Goal: Task Accomplishment & Management: Use online tool/utility

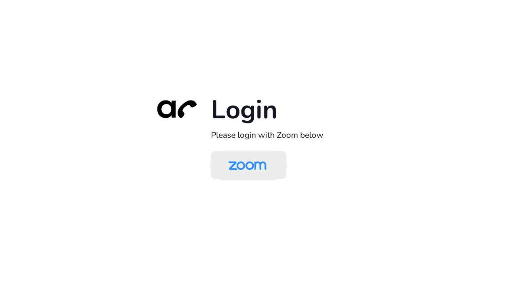
click at [249, 169] on img at bounding box center [247, 166] width 55 height 26
drag, startPoint x: 278, startPoint y: 193, endPoint x: 267, endPoint y: 173, distance: 22.7
click at [278, 193] on div "Login Please login with Zoom below" at bounding box center [259, 151] width 222 height 114
click at [264, 170] on img at bounding box center [247, 166] width 55 height 26
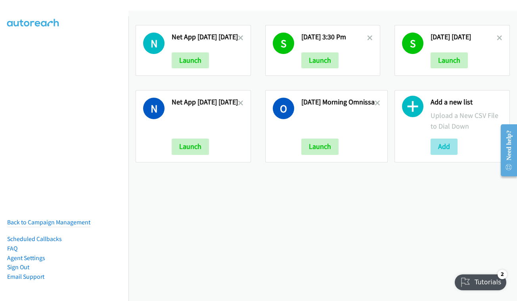
click at [444, 146] on button "Add" at bounding box center [444, 146] width 27 height 16
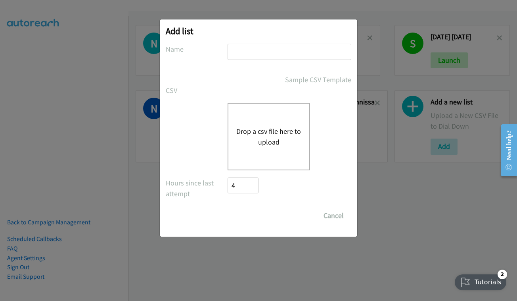
click at [303, 56] on input "text" at bounding box center [290, 52] width 124 height 16
type input "OCT 2 - THURSDAY - AM"
click at [245, 148] on div "Drop a csv file here to upload" at bounding box center [269, 136] width 82 height 67
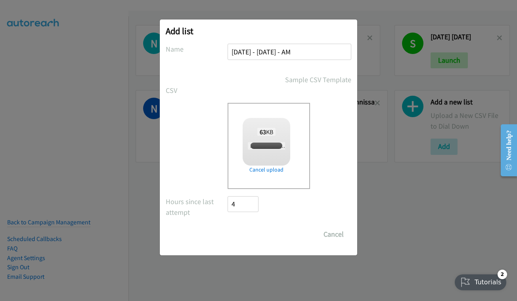
checkbox input "true"
click at [248, 236] on input "Save List" at bounding box center [249, 234] width 42 height 16
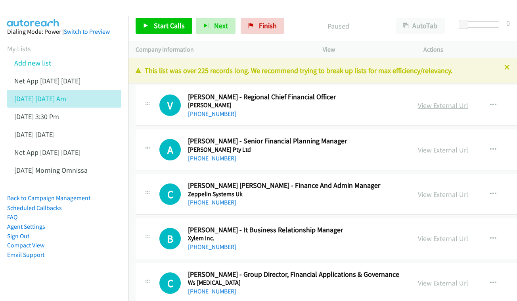
click at [426, 104] on link "View External Url" at bounding box center [443, 105] width 50 height 9
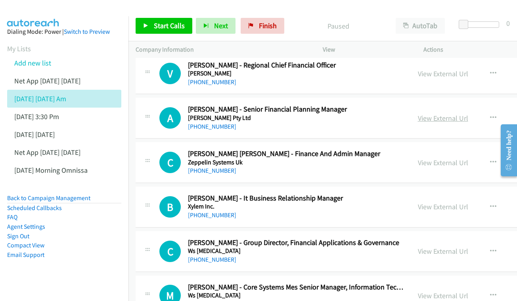
scroll to position [42, 0]
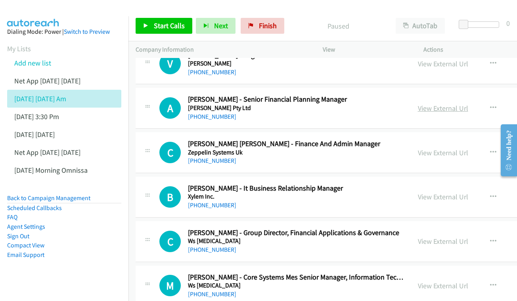
click at [434, 106] on link "View External Url" at bounding box center [443, 108] width 50 height 9
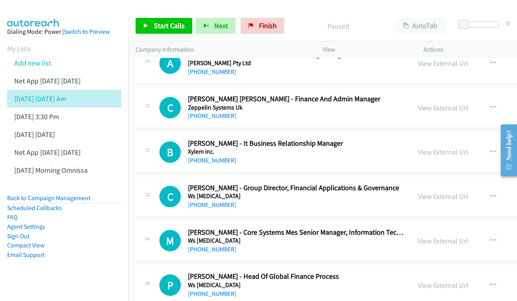
scroll to position [96, 0]
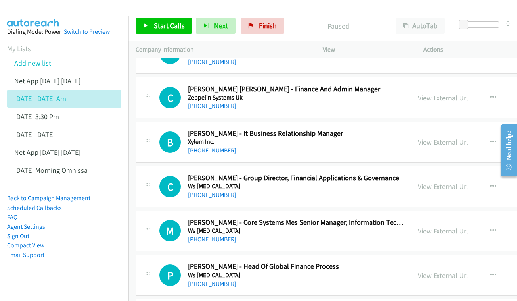
click at [456, 90] on div "View External Url View External Url Schedule/Manage Callback Start Calls Here R…" at bounding box center [483, 97] width 145 height 26
click at [445, 94] on link "View External Url" at bounding box center [443, 97] width 50 height 9
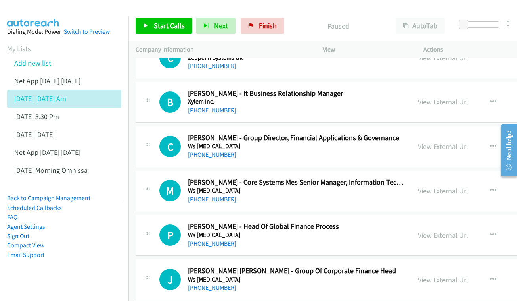
scroll to position [142, 0]
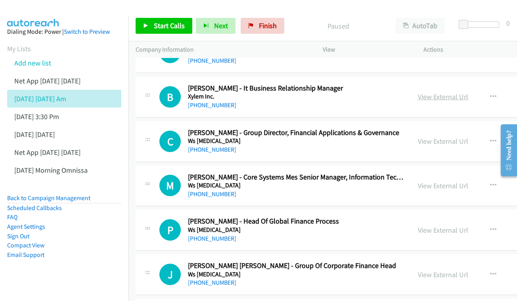
click at [428, 97] on link "View External Url" at bounding box center [443, 96] width 50 height 9
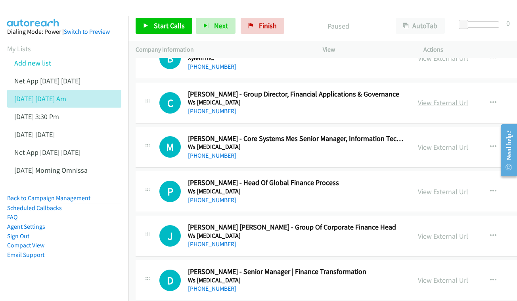
scroll to position [181, 0]
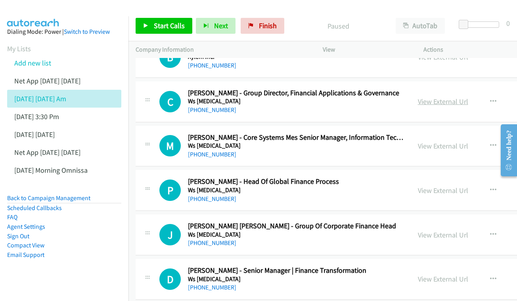
click at [422, 97] on link "View External Url" at bounding box center [443, 101] width 50 height 9
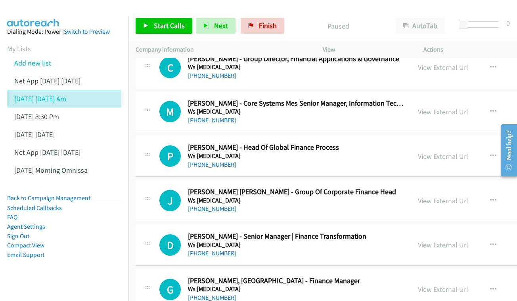
scroll to position [235, 0]
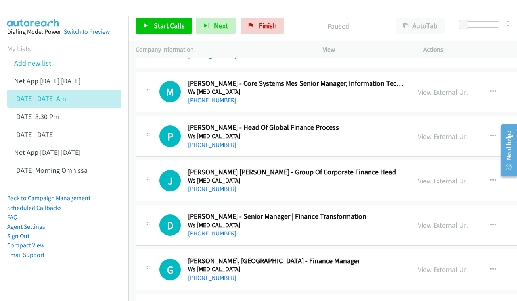
click at [436, 87] on link "View External Url" at bounding box center [443, 91] width 50 height 9
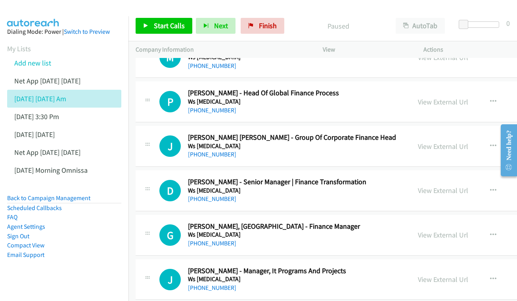
scroll to position [273, 0]
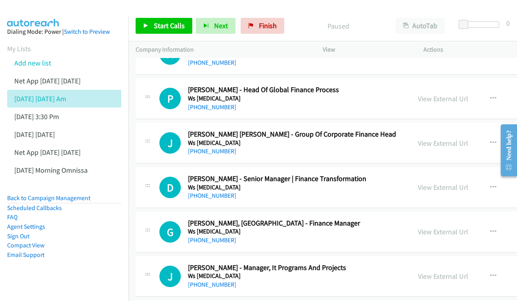
click at [432, 98] on div "View External Url" at bounding box center [443, 98] width 50 height 11
click at [432, 95] on link "View External Url" at bounding box center [443, 98] width 50 height 9
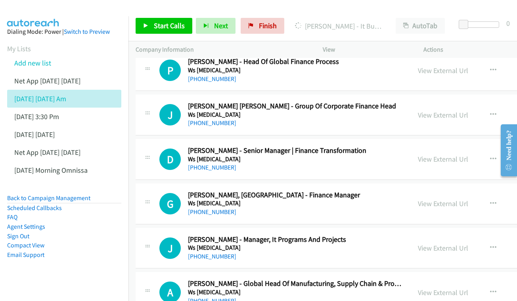
scroll to position [324, 0]
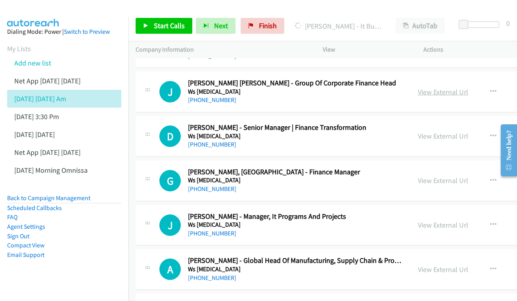
click at [425, 87] on link "View External Url" at bounding box center [443, 91] width 50 height 9
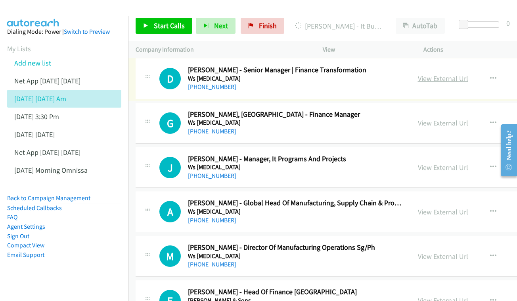
click at [424, 74] on link "View External Url" at bounding box center [443, 78] width 50 height 9
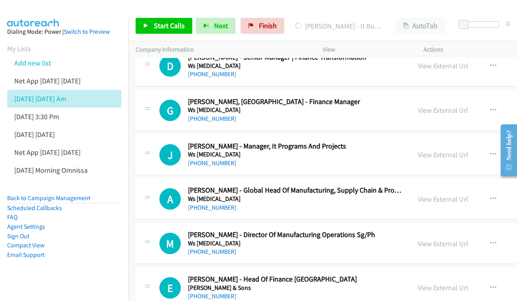
scroll to position [396, 0]
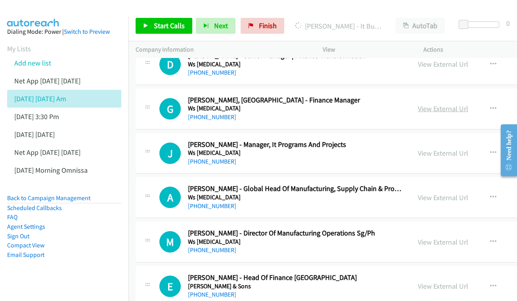
click at [437, 105] on link "View External Url" at bounding box center [443, 108] width 50 height 9
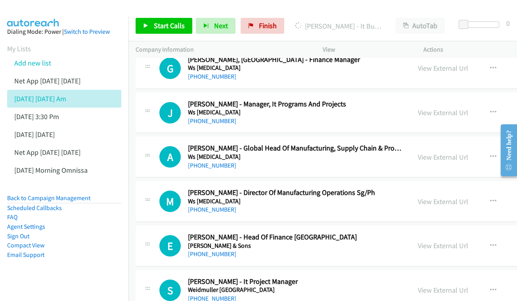
scroll to position [451, 0]
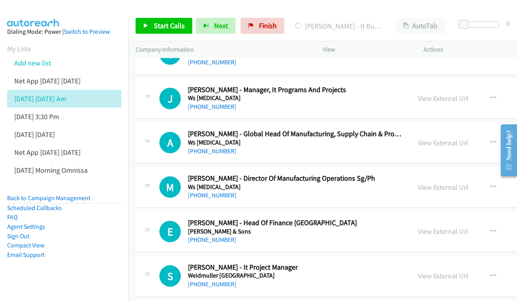
click at [443, 96] on div "View External Url" at bounding box center [443, 98] width 50 height 11
click at [434, 94] on link "View External Url" at bounding box center [443, 98] width 50 height 9
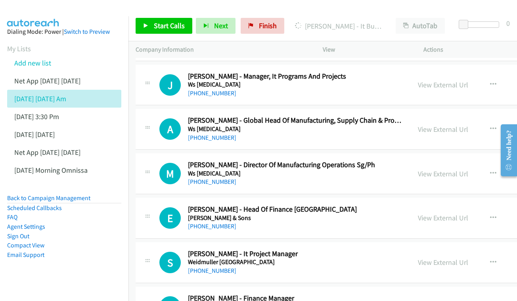
scroll to position [492, 0]
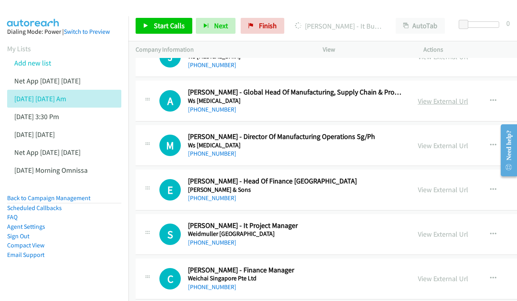
click at [432, 96] on link "View External Url" at bounding box center [443, 100] width 50 height 9
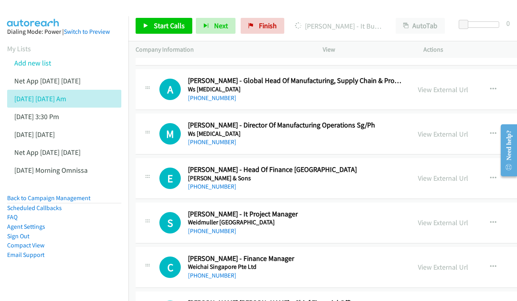
scroll to position [533, 0]
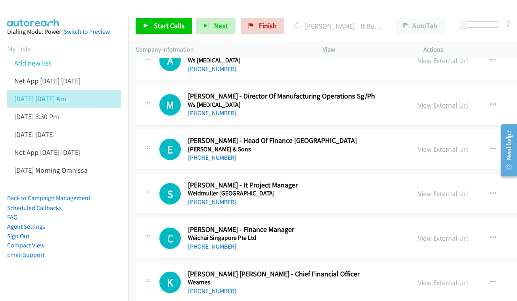
click at [426, 100] on link "View External Url" at bounding box center [443, 104] width 50 height 9
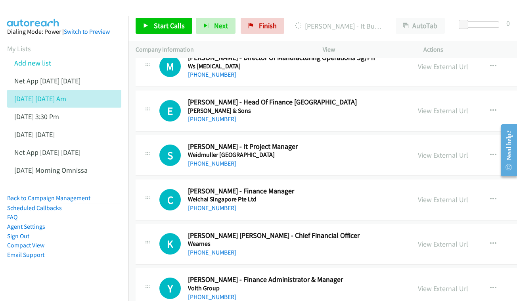
scroll to position [575, 0]
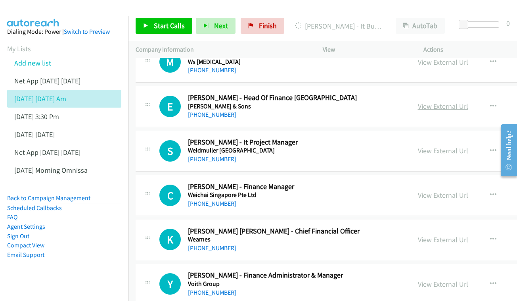
click at [422, 102] on link "View External Url" at bounding box center [443, 106] width 50 height 9
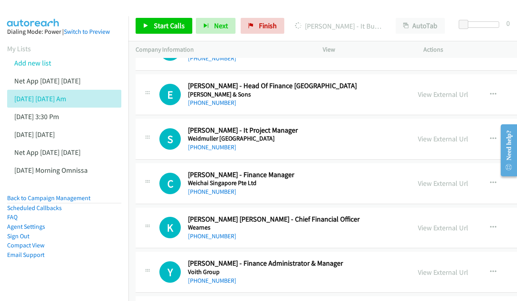
scroll to position [618, 0]
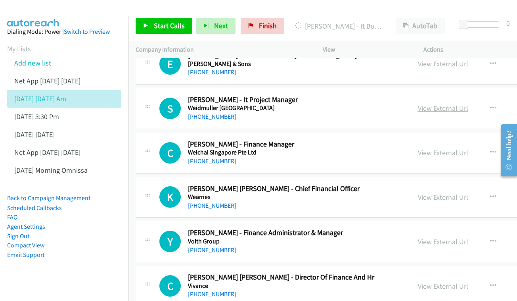
click at [420, 104] on link "View External Url" at bounding box center [443, 108] width 50 height 9
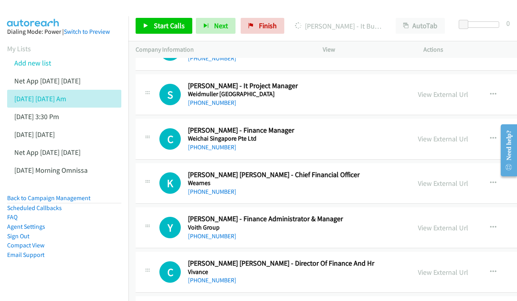
scroll to position [662, 0]
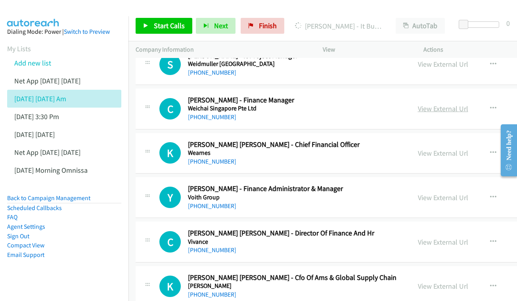
click at [440, 104] on link "View External Url" at bounding box center [443, 108] width 50 height 9
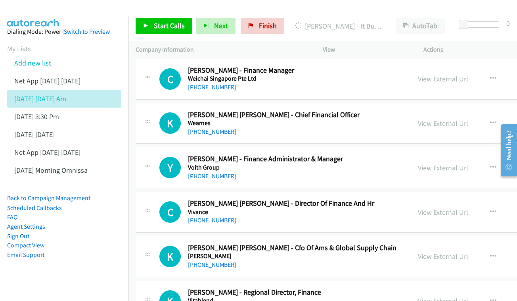
scroll to position [723, 0]
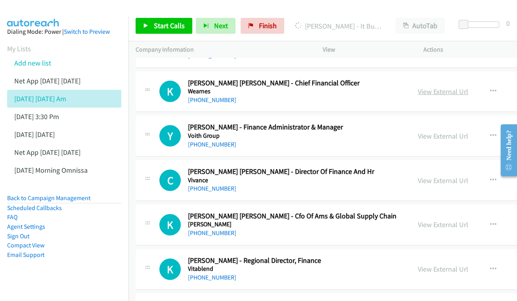
click at [451, 87] on link "View External Url" at bounding box center [443, 91] width 50 height 9
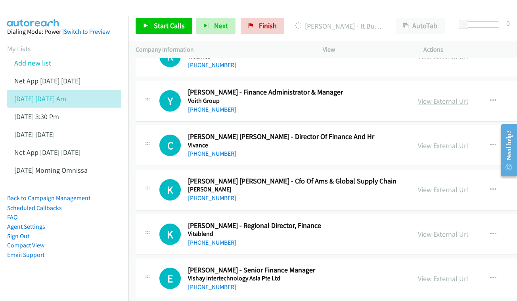
click at [439, 96] on link "View External Url" at bounding box center [443, 100] width 50 height 9
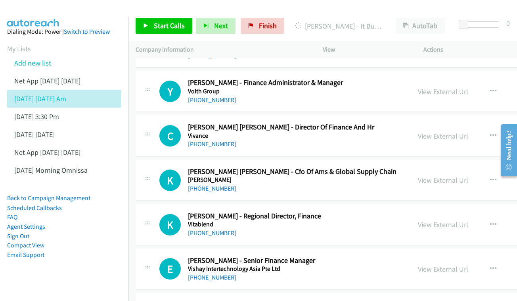
scroll to position [787, 0]
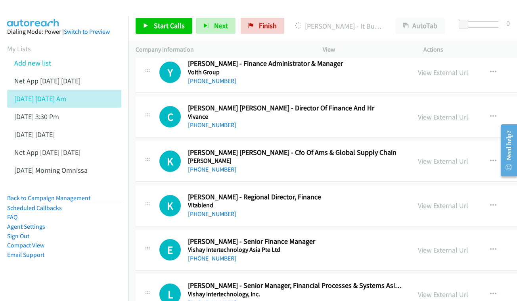
click at [448, 112] on link "View External Url" at bounding box center [443, 116] width 50 height 9
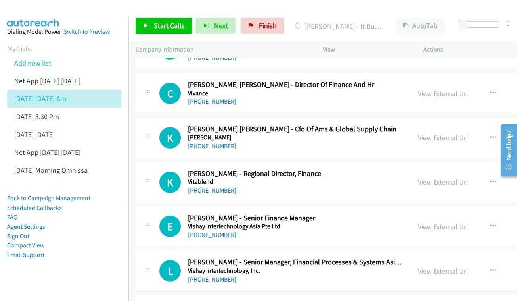
scroll to position [824, 0]
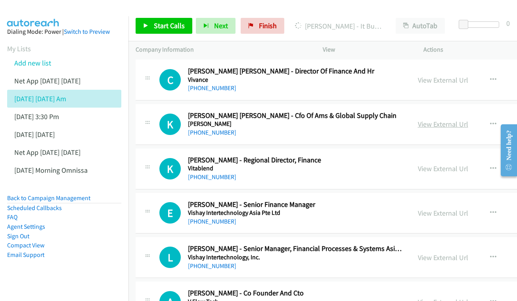
click at [438, 119] on link "View External Url" at bounding box center [443, 123] width 50 height 9
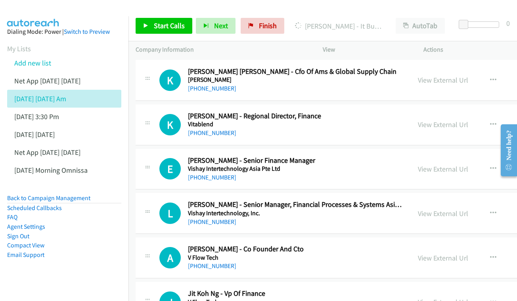
scroll to position [877, 0]
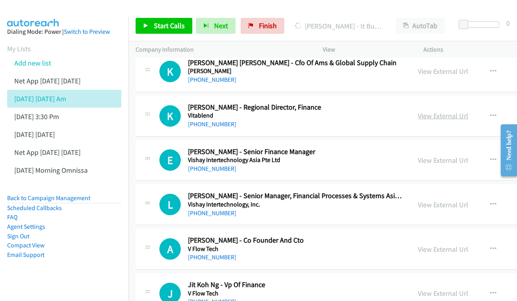
click at [431, 111] on link "View External Url" at bounding box center [443, 115] width 50 height 9
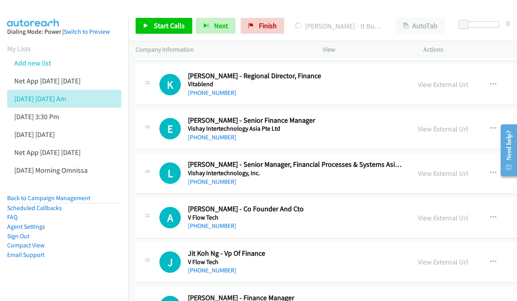
scroll to position [921, 0]
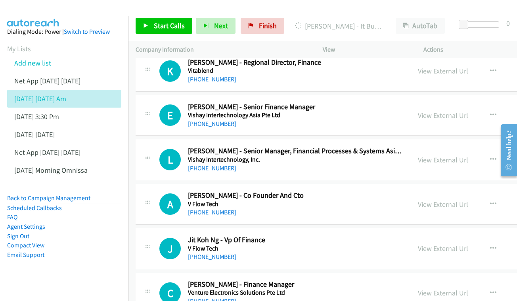
click at [437, 107] on div "View External Url View External Url Schedule/Manage Callback Start Calls Here R…" at bounding box center [483, 115] width 145 height 26
click at [437, 111] on link "View External Url" at bounding box center [443, 115] width 50 height 9
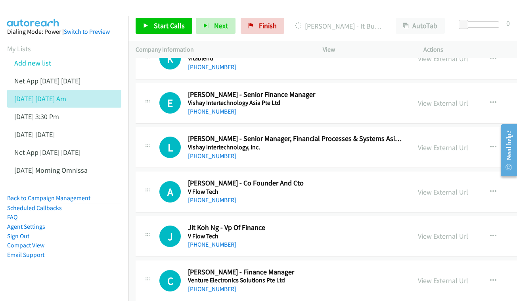
scroll to position [973, 0]
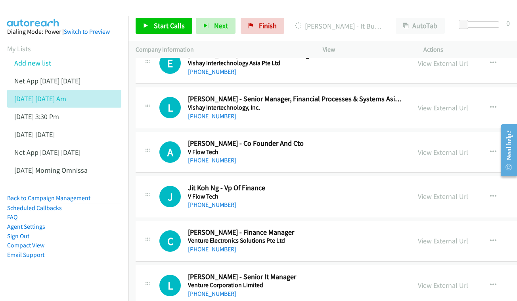
click at [418, 103] on link "View External Url" at bounding box center [443, 107] width 50 height 9
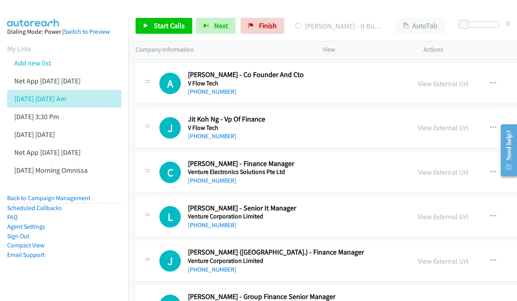
scroll to position [1028, 0]
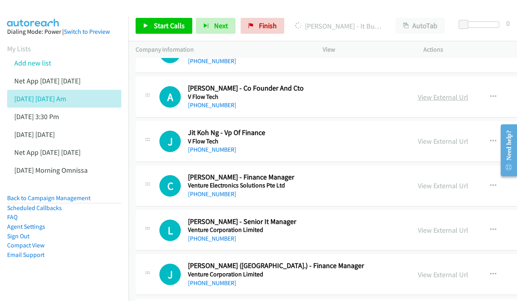
click at [426, 92] on link "View External Url" at bounding box center [443, 96] width 50 height 9
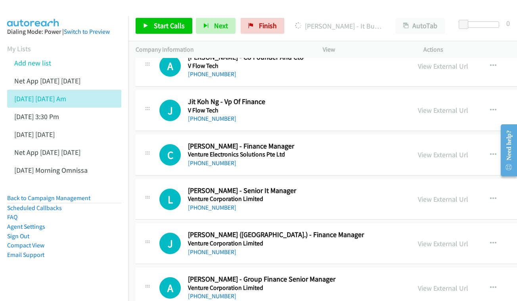
scroll to position [1061, 0]
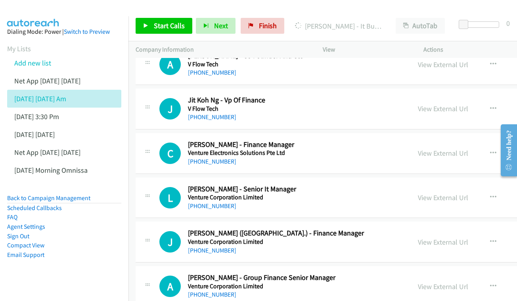
click at [411, 97] on div "View External Url View External Url Schedule/Manage Callback Start Calls Here R…" at bounding box center [483, 109] width 145 height 26
click at [418, 104] on link "View External Url" at bounding box center [443, 108] width 50 height 9
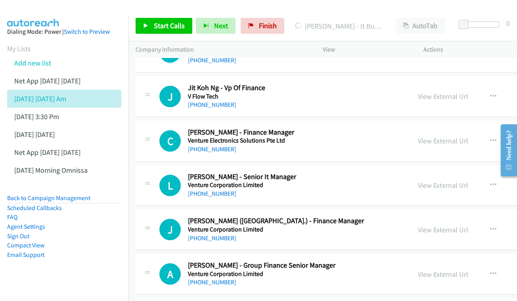
scroll to position [1111, 0]
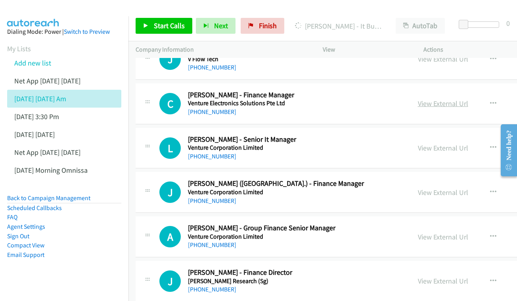
click at [456, 99] on link "View External Url" at bounding box center [443, 103] width 50 height 9
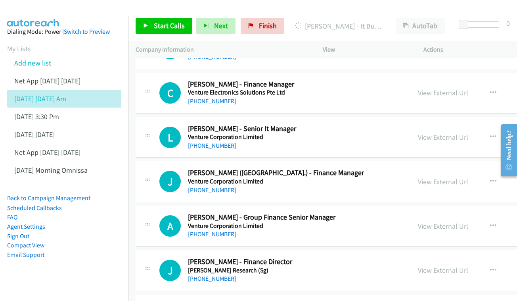
scroll to position [1139, 0]
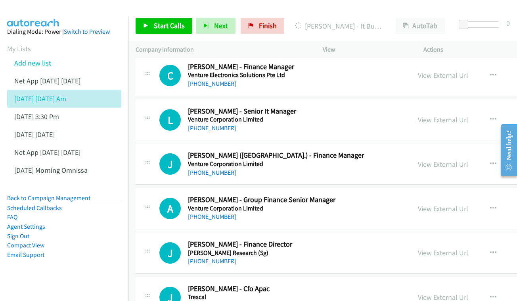
click at [420, 115] on link "View External Url" at bounding box center [443, 119] width 50 height 9
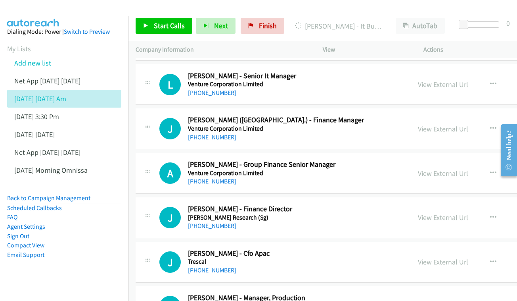
scroll to position [1190, 0]
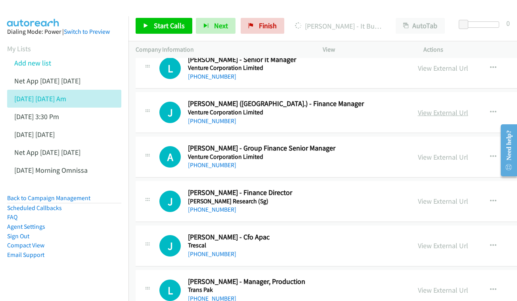
click at [418, 108] on link "View External Url" at bounding box center [443, 112] width 50 height 9
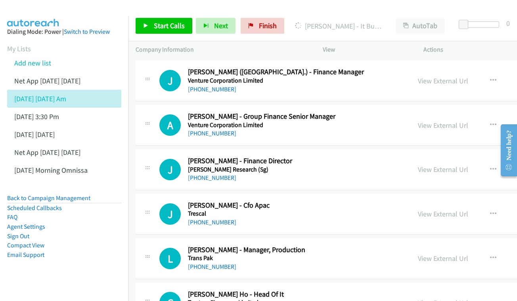
scroll to position [1227, 0]
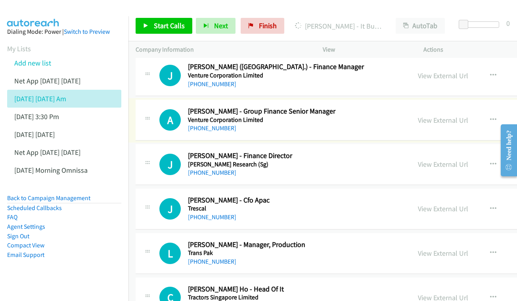
click at [414, 107] on div "View External Url View External Url Schedule/Manage Callback Start Calls Here R…" at bounding box center [483, 120] width 145 height 26
click at [422, 115] on link "View External Url" at bounding box center [443, 119] width 50 height 9
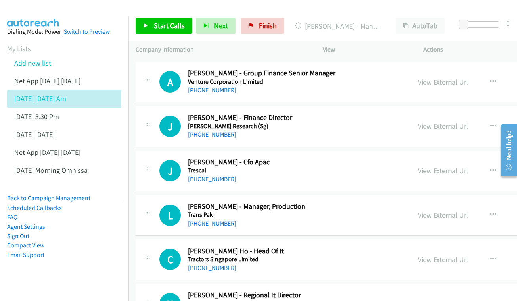
click at [432, 121] on link "View External Url" at bounding box center [443, 125] width 50 height 9
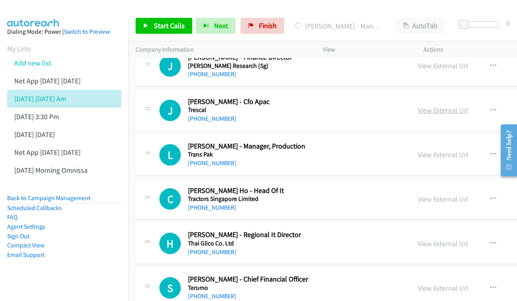
click at [422, 105] on link "View External Url" at bounding box center [443, 109] width 50 height 9
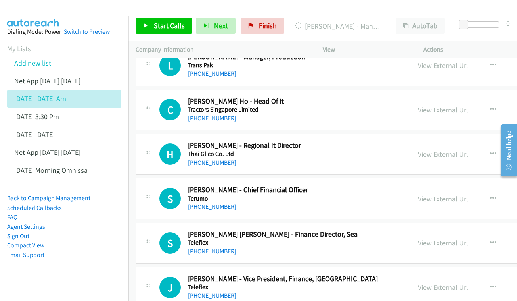
scroll to position [1415, 0]
click at [427, 105] on link "View External Url" at bounding box center [443, 109] width 50 height 9
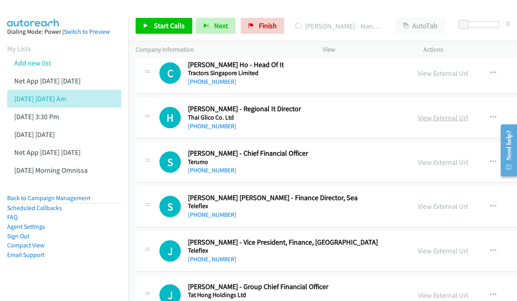
scroll to position [1453, 0]
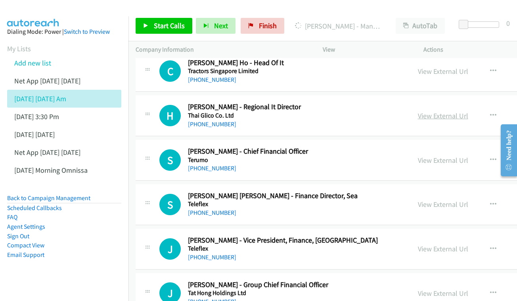
click at [427, 111] on link "View External Url" at bounding box center [443, 115] width 50 height 9
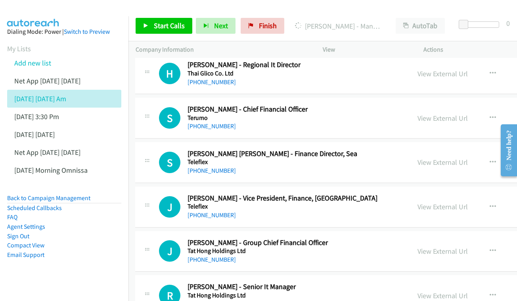
scroll to position [1495, 1]
click at [439, 113] on div "View External Url" at bounding box center [442, 118] width 50 height 11
click at [436, 113] on link "View External Url" at bounding box center [442, 117] width 50 height 9
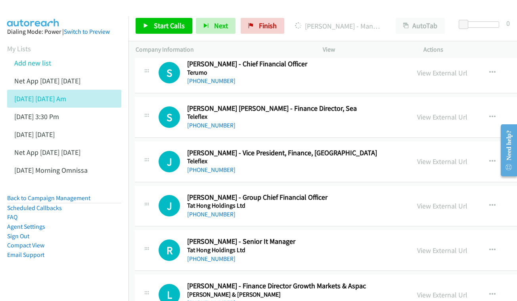
scroll to position [1542, 1]
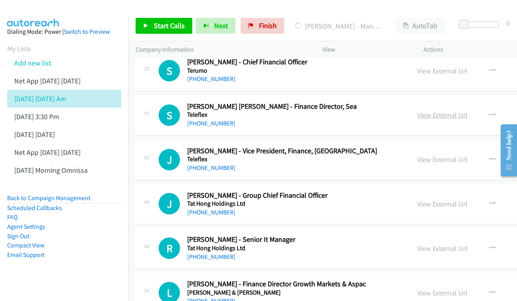
click at [445, 110] on link "View External Url" at bounding box center [442, 114] width 50 height 9
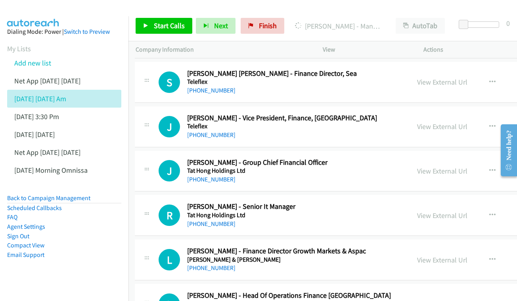
scroll to position [1579, 1]
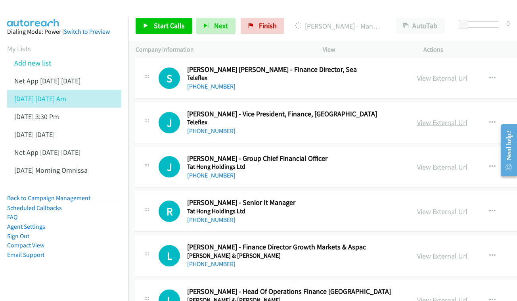
click at [439, 118] on link "View External Url" at bounding box center [442, 122] width 50 height 9
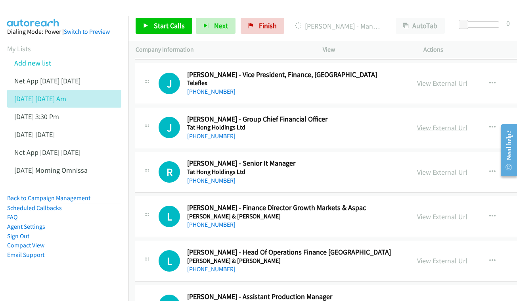
scroll to position [1622, 1]
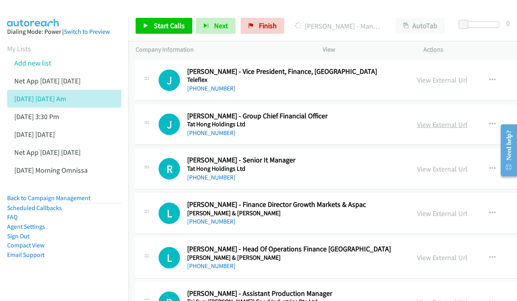
click at [435, 120] on link "View External Url" at bounding box center [442, 124] width 50 height 9
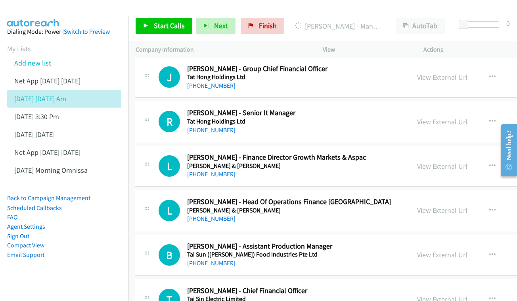
scroll to position [1670, 1]
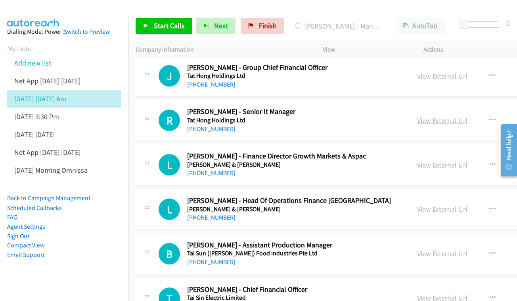
click at [442, 107] on div "View External Url View External Url Schedule/Manage Callback Start Calls Here R…" at bounding box center [482, 120] width 145 height 26
click at [432, 116] on link "View External Url" at bounding box center [442, 120] width 50 height 9
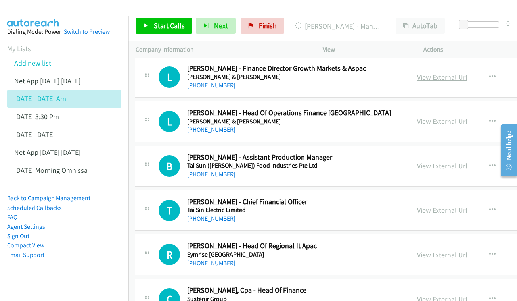
scroll to position [1759, 1]
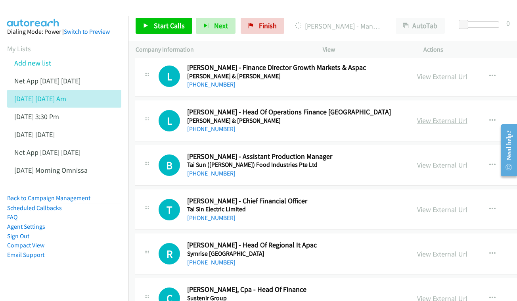
click at [431, 116] on link "View External Url" at bounding box center [442, 120] width 50 height 9
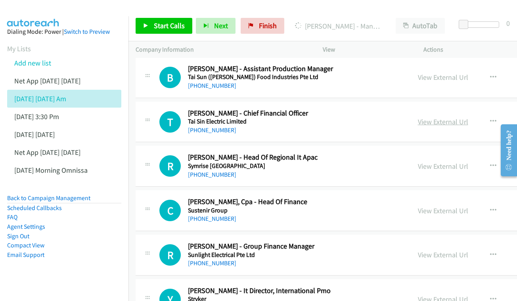
scroll to position [1847, 0]
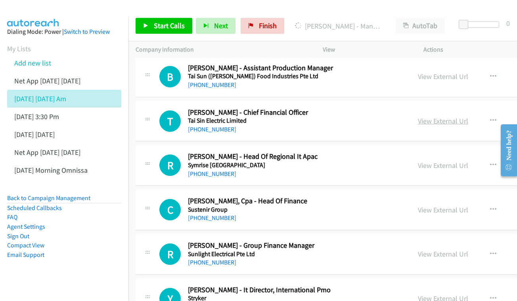
click at [426, 116] on link "View External Url" at bounding box center [443, 120] width 50 height 9
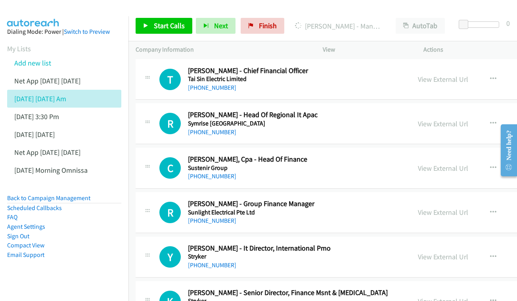
scroll to position [1890, 0]
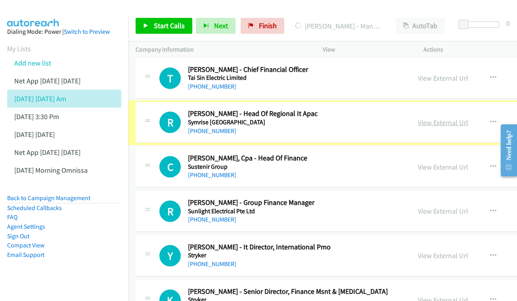
click at [446, 118] on link "View External Url" at bounding box center [443, 122] width 50 height 9
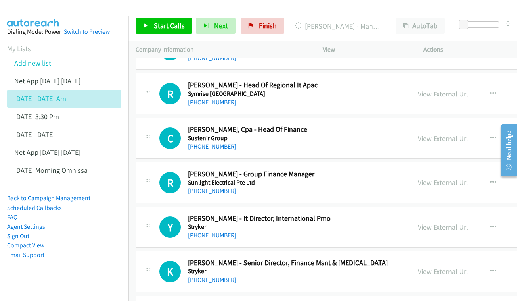
scroll to position [1921, 0]
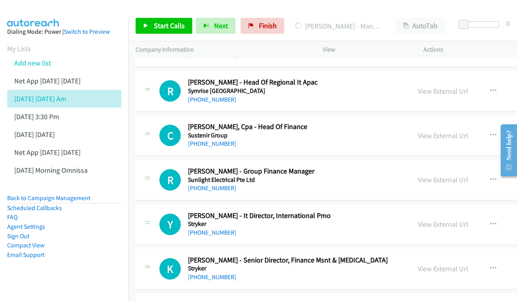
click at [430, 130] on div "View External Url" at bounding box center [443, 135] width 50 height 11
click at [437, 131] on link "View External Url" at bounding box center [443, 135] width 50 height 9
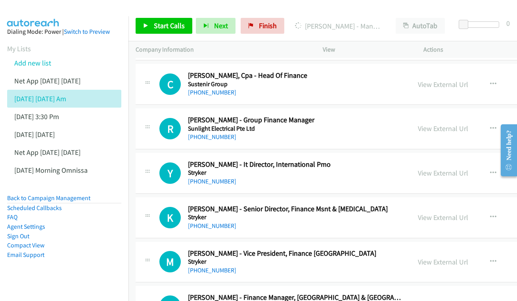
scroll to position [1973, 0]
click at [441, 123] on link "View External Url" at bounding box center [443, 127] width 50 height 9
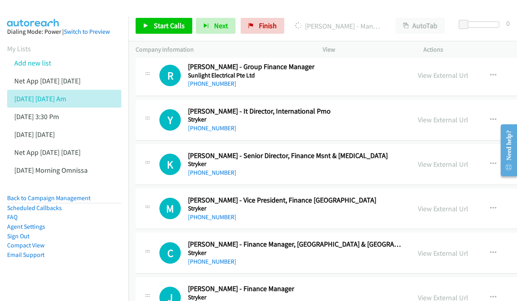
scroll to position [2030, 0]
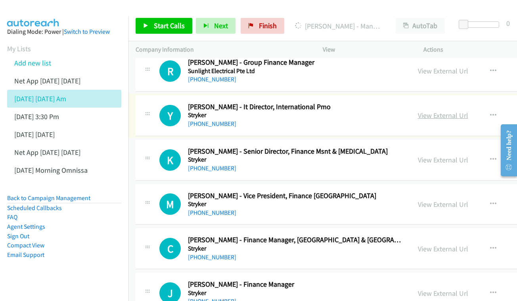
click at [428, 111] on link "View External Url" at bounding box center [443, 115] width 50 height 9
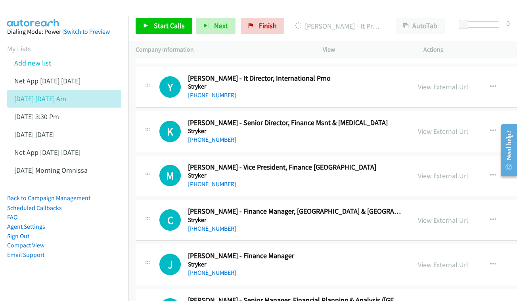
scroll to position [2064, 0]
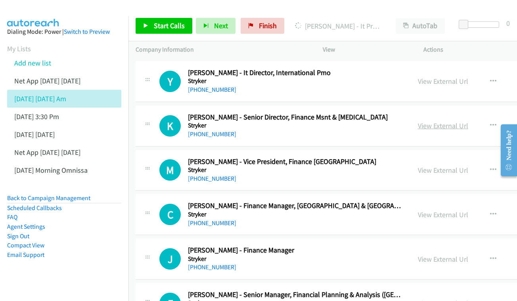
click at [423, 121] on link "View External Url" at bounding box center [443, 125] width 50 height 9
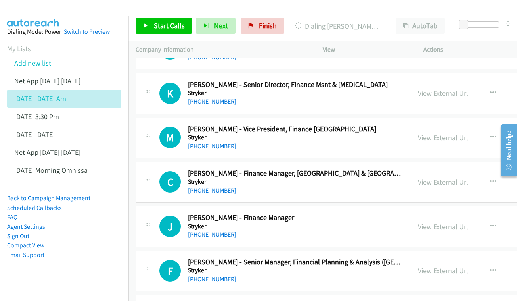
scroll to position [2099, 0]
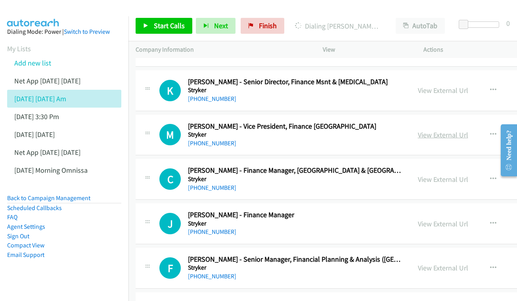
click at [418, 130] on link "View External Url" at bounding box center [443, 134] width 50 height 9
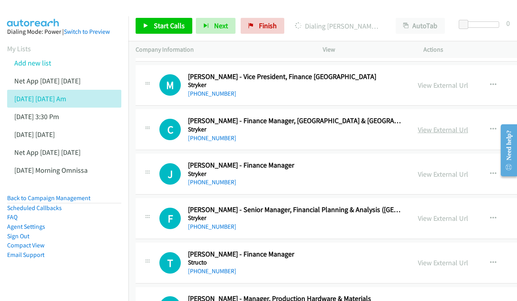
scroll to position [2150, 0]
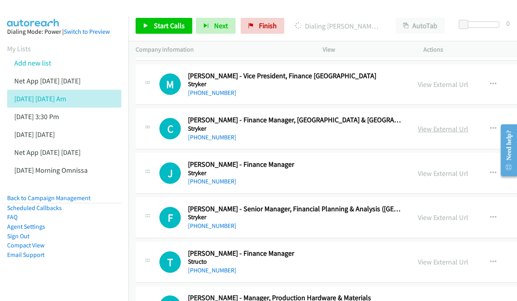
click at [438, 124] on link "View External Url" at bounding box center [443, 128] width 50 height 9
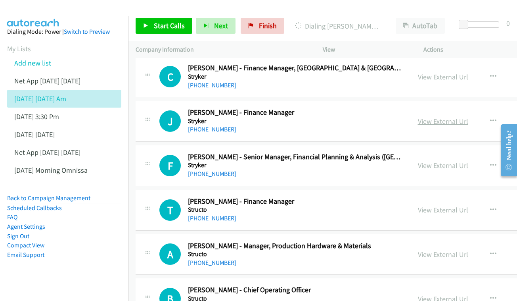
scroll to position [2202, 0]
click at [420, 116] on link "View External Url" at bounding box center [443, 120] width 50 height 9
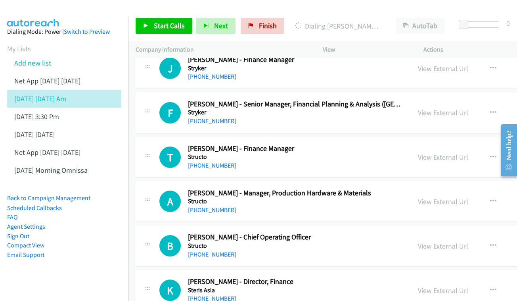
scroll to position [2256, 0]
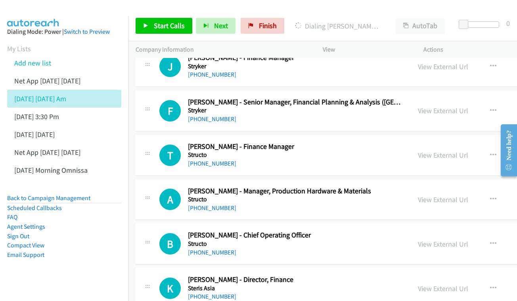
click at [432, 98] on div "View External Url View External Url Schedule/Manage Callback Start Calls Here R…" at bounding box center [483, 111] width 145 height 26
click at [434, 106] on link "View External Url" at bounding box center [443, 110] width 50 height 9
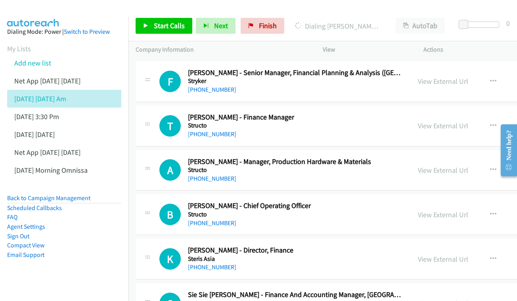
click at [432, 113] on div "View External Url View External Url Schedule/Manage Callback Start Calls Here R…" at bounding box center [483, 126] width 145 height 26
click at [431, 121] on link "View External Url" at bounding box center [443, 125] width 50 height 9
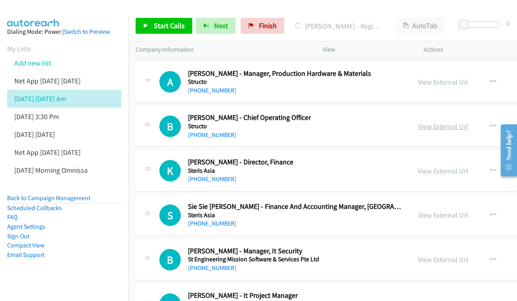
scroll to position [2374, 0]
click at [432, 121] on link "View External Url" at bounding box center [443, 125] width 50 height 9
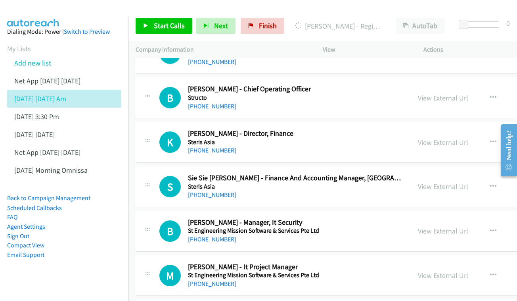
scroll to position [2424, 0]
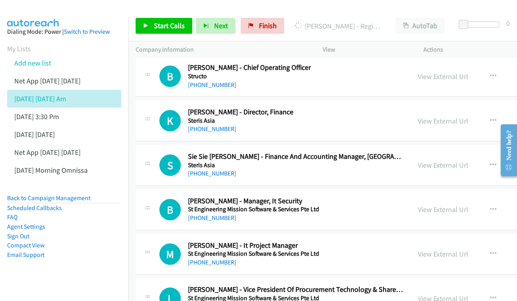
click at [427, 115] on div "View External Url" at bounding box center [443, 120] width 50 height 11
click at [428, 116] on link "View External Url" at bounding box center [443, 120] width 50 height 9
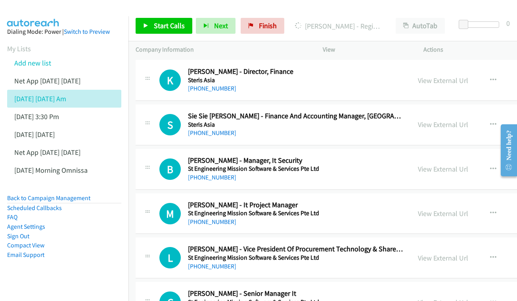
scroll to position [2465, 0]
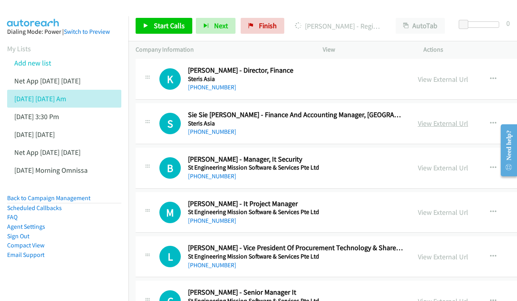
click at [451, 119] on link "View External Url" at bounding box center [443, 123] width 50 height 9
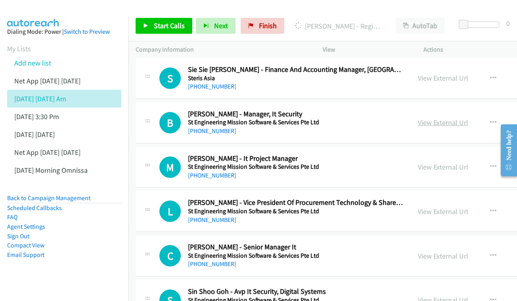
scroll to position [2512, 0]
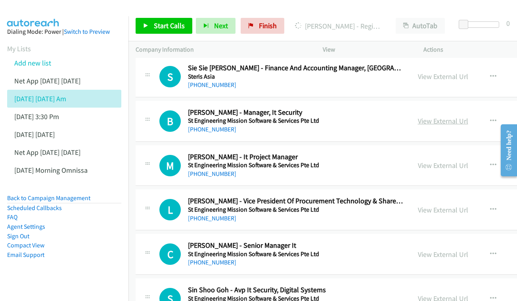
click at [445, 116] on link "View External Url" at bounding box center [443, 120] width 50 height 9
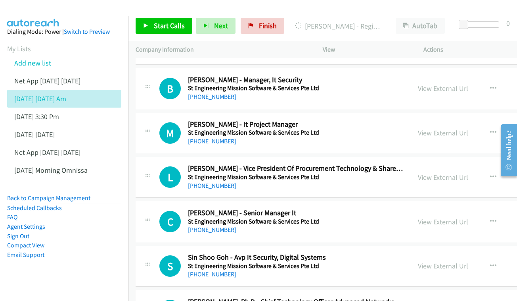
scroll to position [2545, 0]
click at [424, 128] on link "View External Url" at bounding box center [443, 132] width 50 height 9
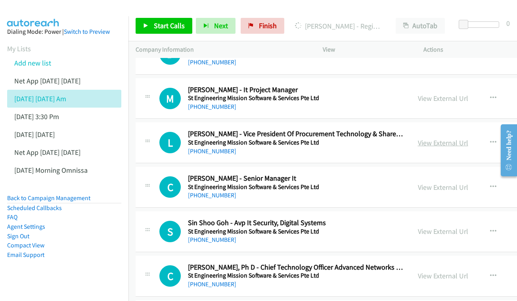
scroll to position [2579, 1]
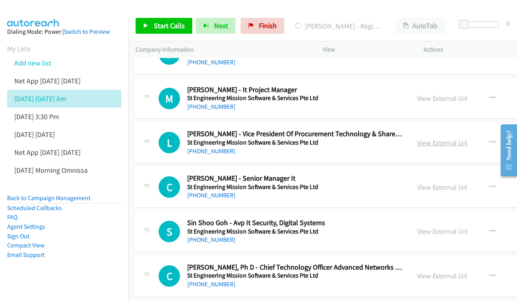
click at [442, 138] on link "View External Url" at bounding box center [442, 142] width 50 height 9
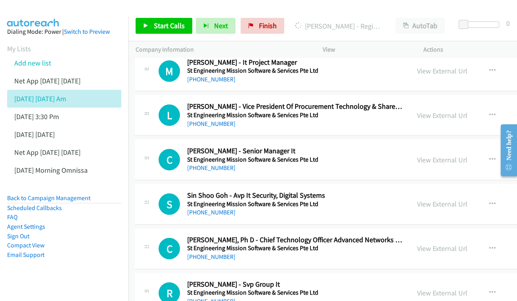
scroll to position [2627, 1]
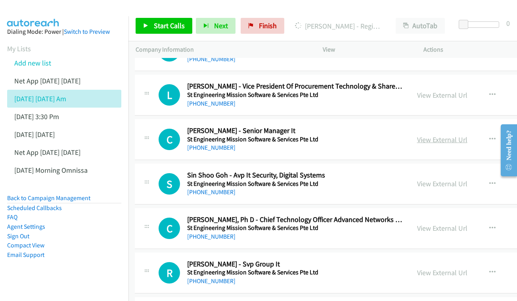
click at [432, 135] on link "View External Url" at bounding box center [442, 139] width 50 height 9
